Goal: Contribute content: Add original content to the website for others to see

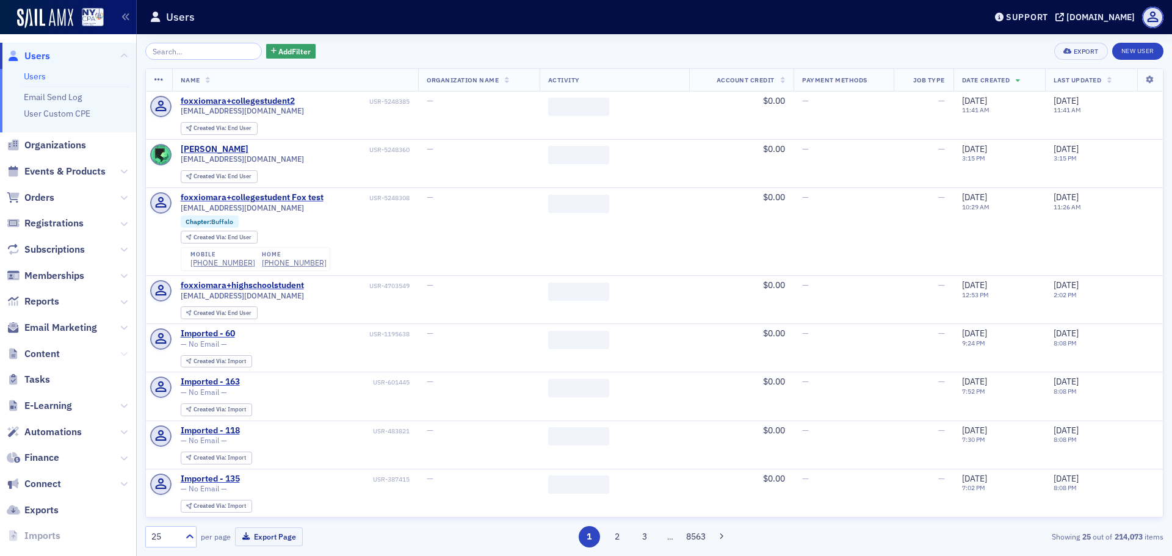
click at [120, 352] on icon at bounding box center [123, 353] width 7 height 7
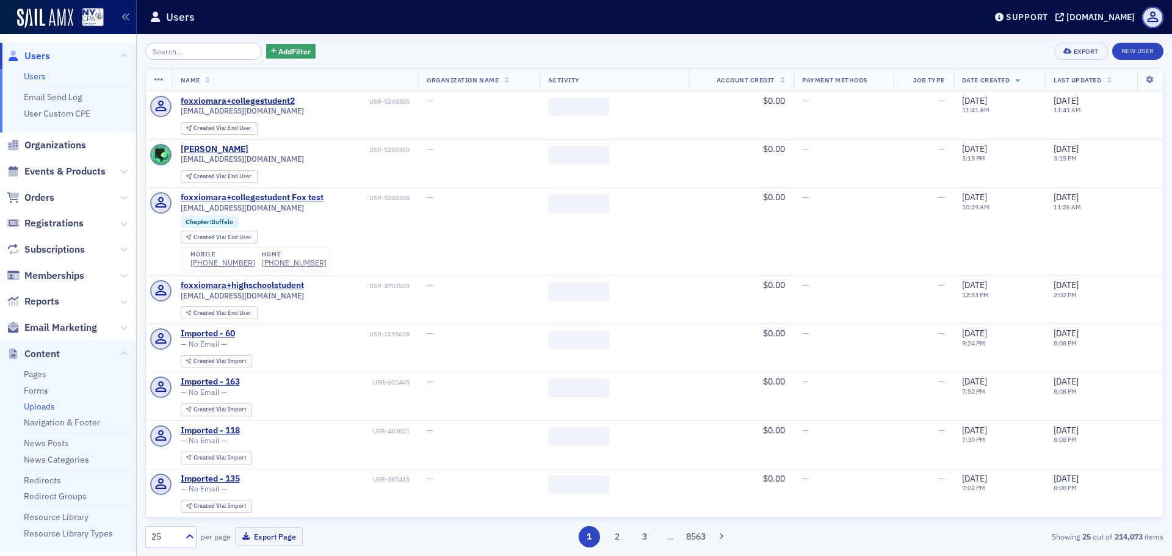
click at [43, 411] on link "Uploads" at bounding box center [39, 406] width 31 height 11
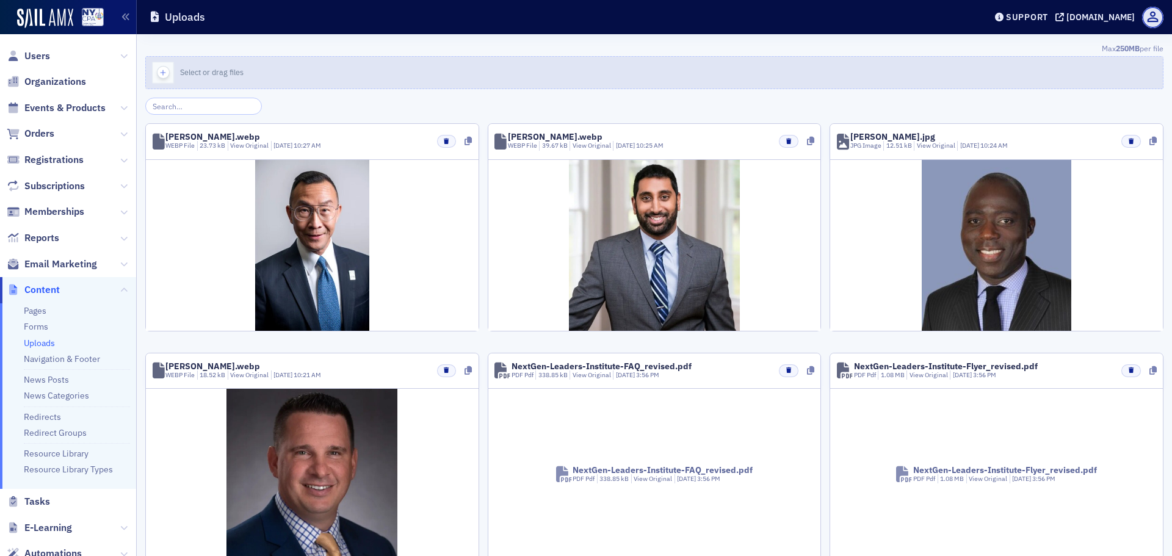
click at [157, 70] on div "button" at bounding box center [163, 73] width 34 height 32
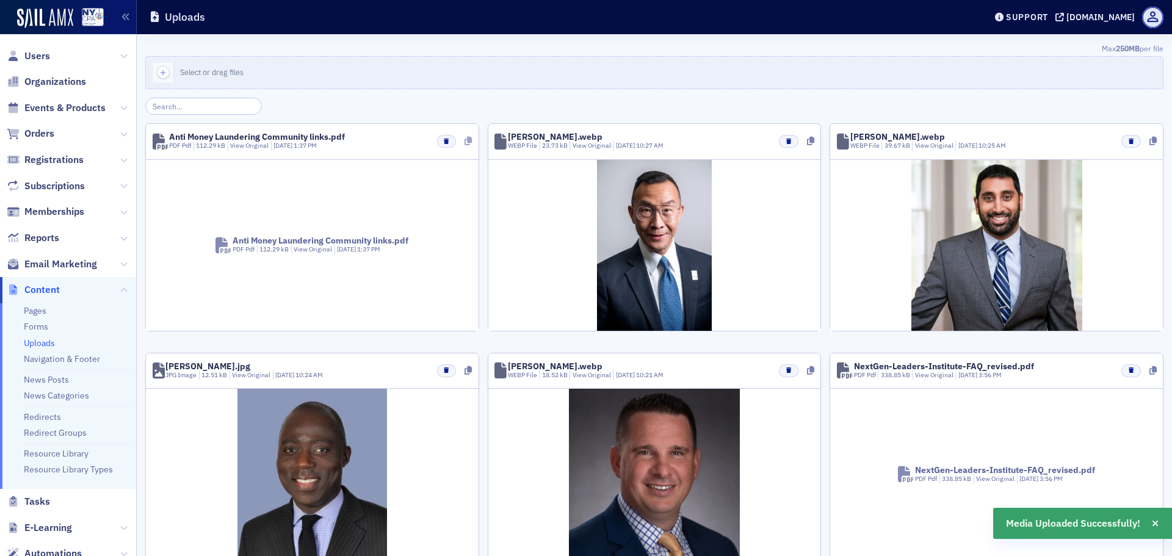
click at [466, 142] on icon at bounding box center [468, 141] width 7 height 9
